Goal: Information Seeking & Learning: Learn about a topic

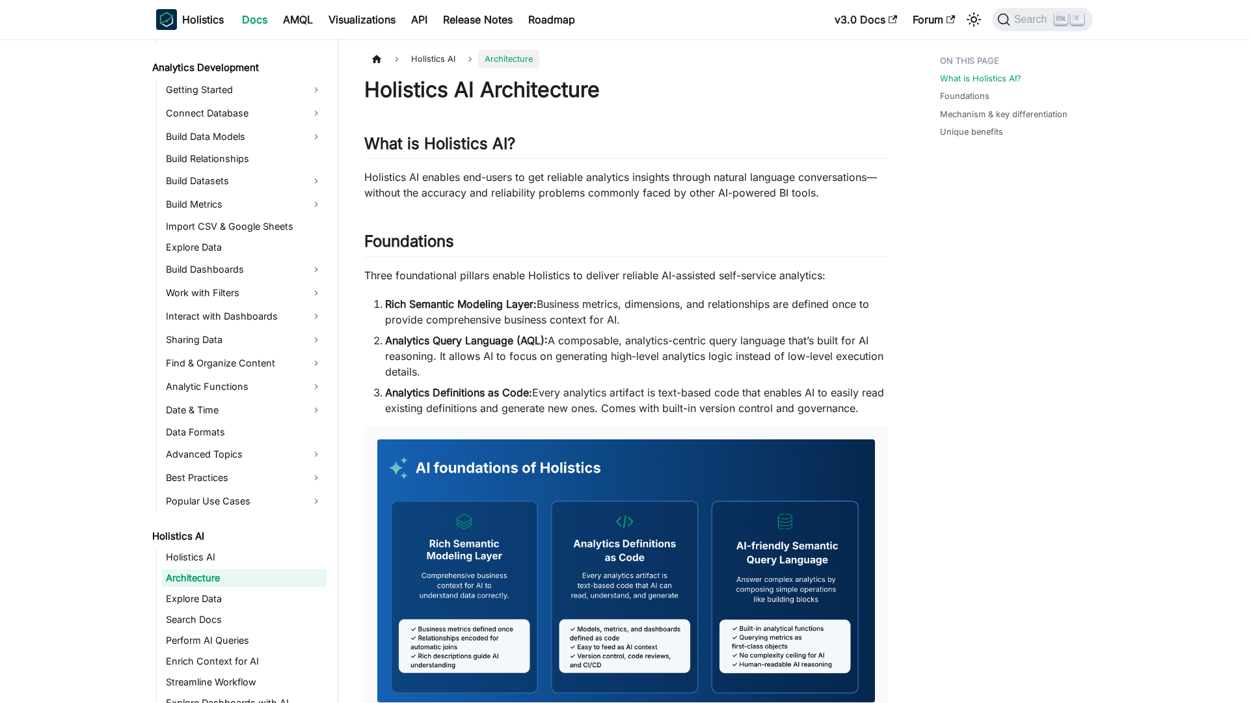
scroll to position [200, 0]
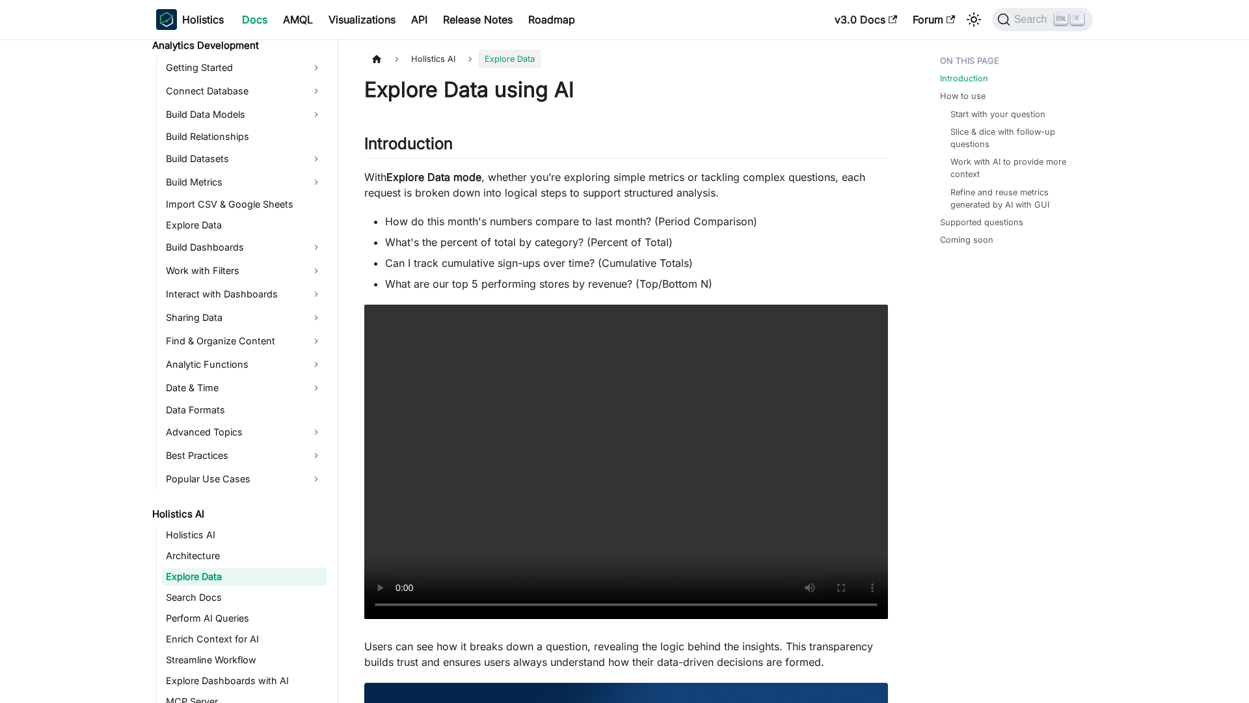
scroll to position [221, 0]
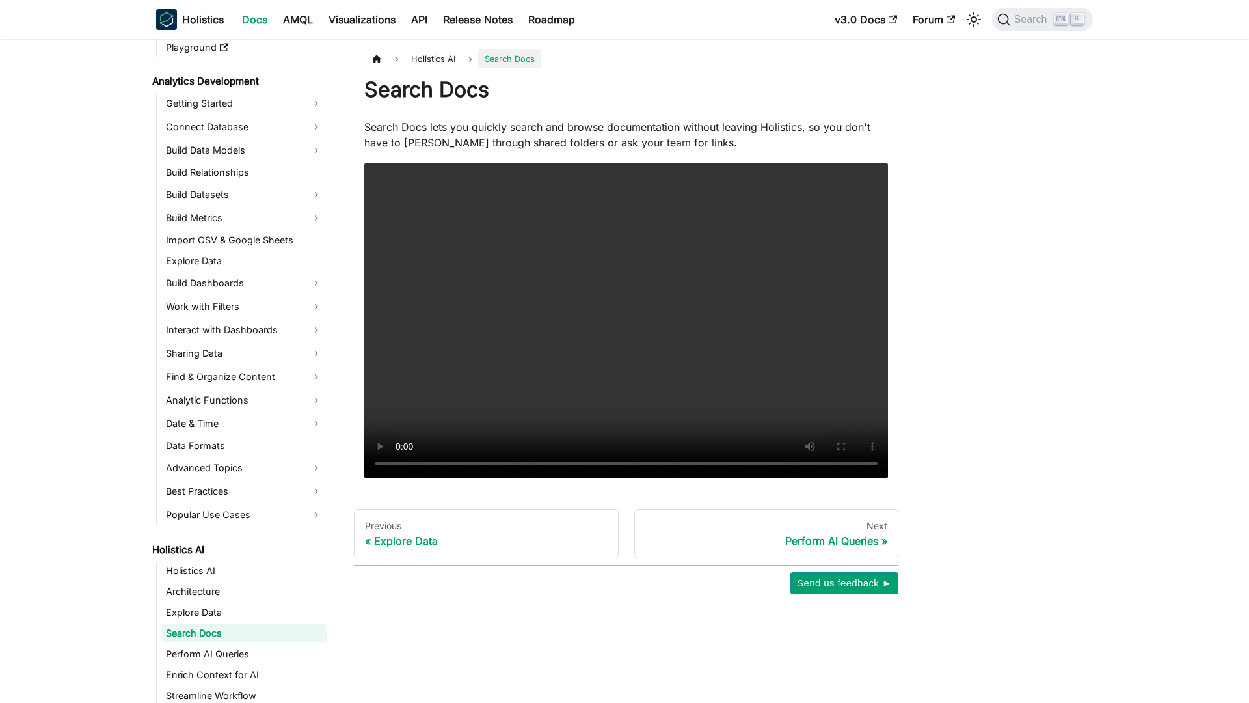
scroll to position [242, 0]
